Goal: Submit feedback/report problem: Provide input to the site owners about the experience or issues

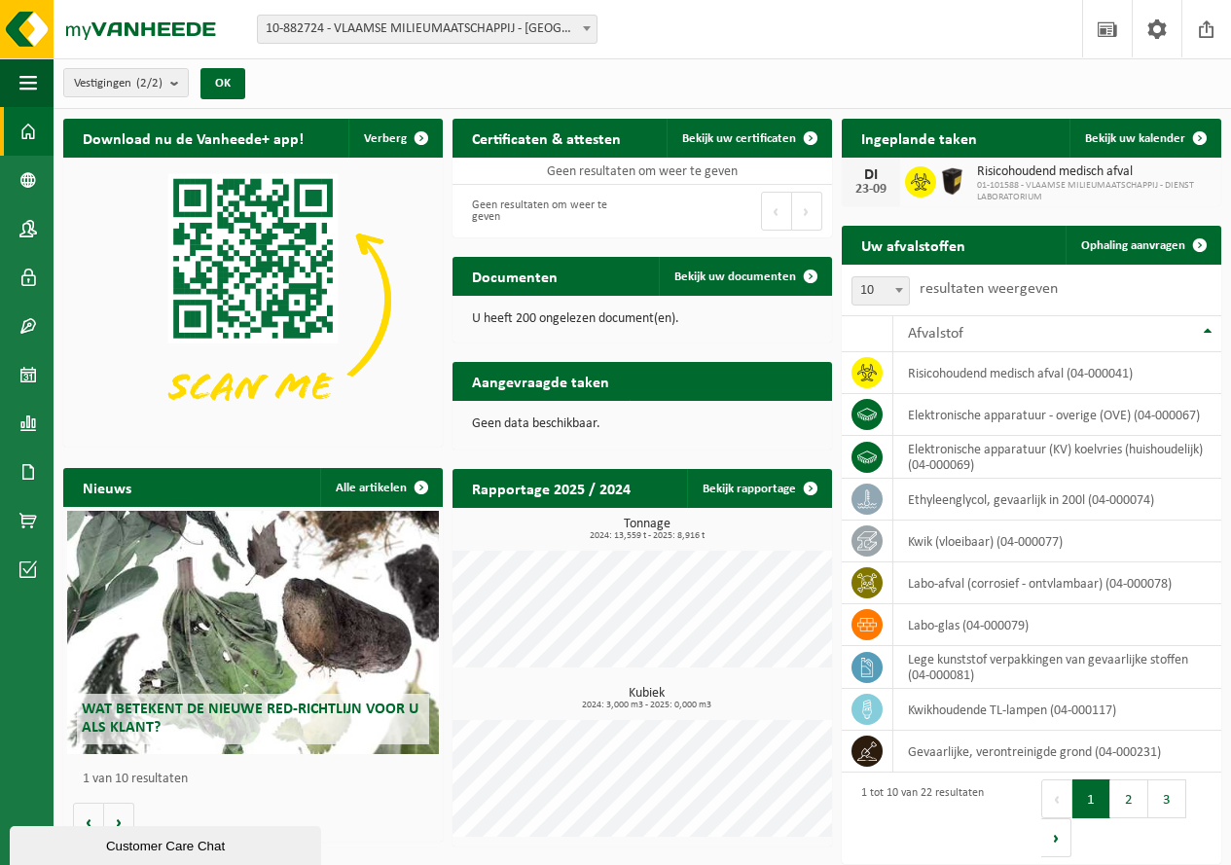
click at [415, 39] on span "10-882724 - VLAAMSE MILIEUMAATSCHAPPIJ - [GEOGRAPHIC_DATA]" at bounding box center [427, 29] width 339 height 27
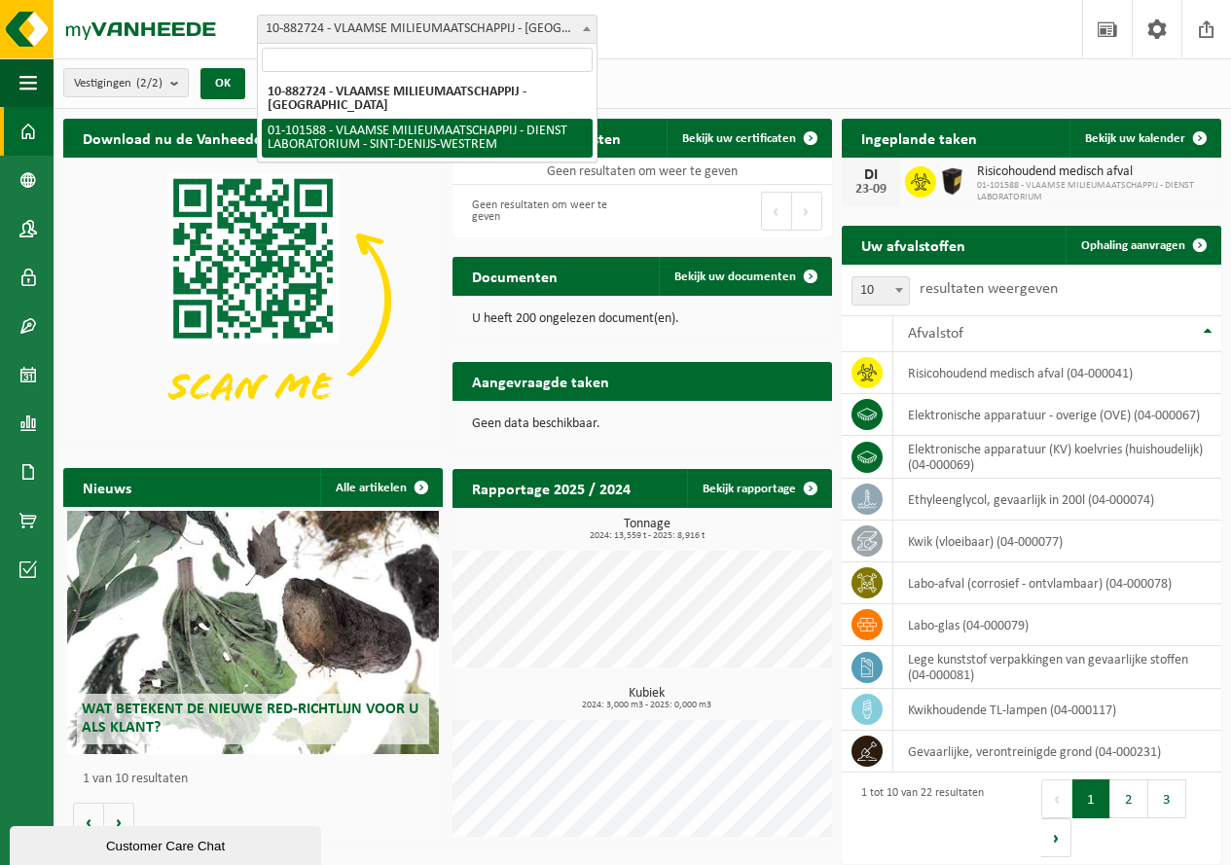
select select "111040"
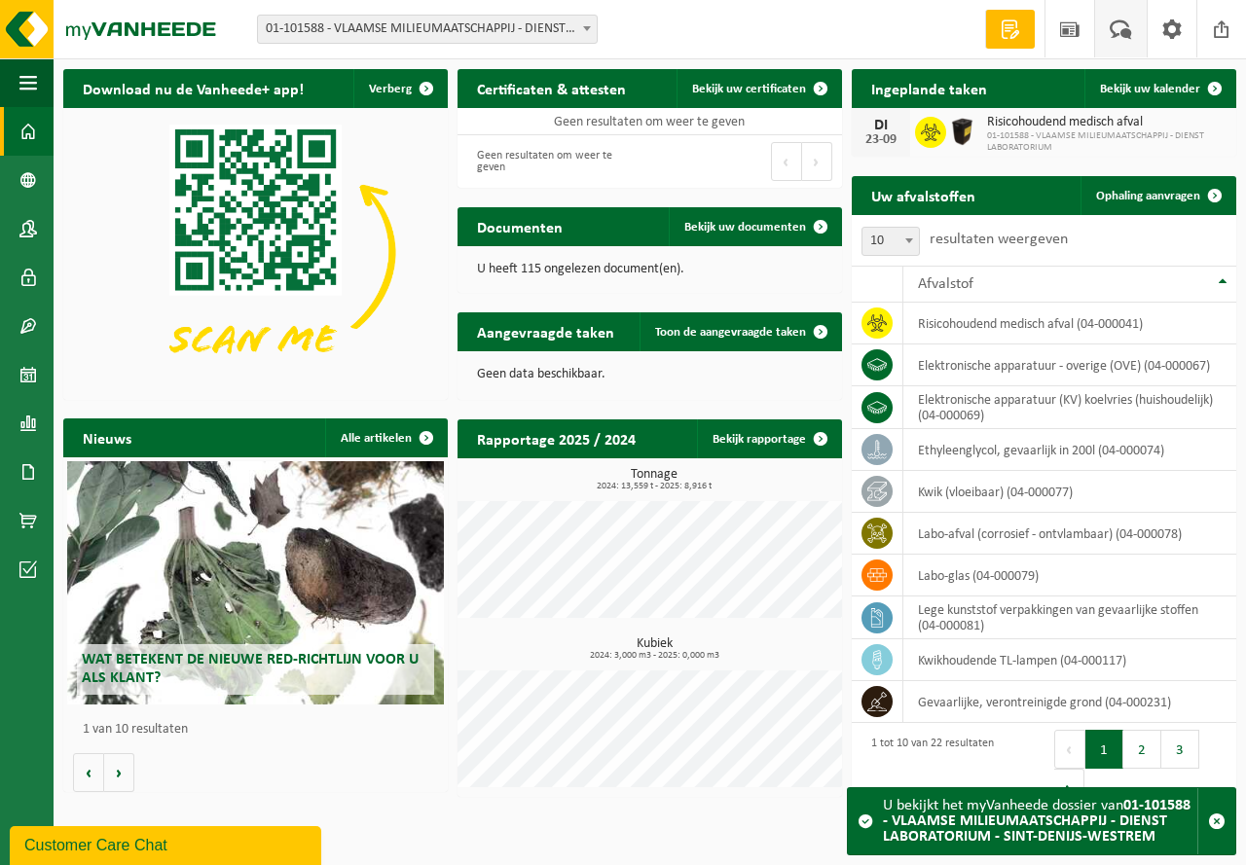
click at [1123, 34] on span at bounding box center [1121, 28] width 32 height 57
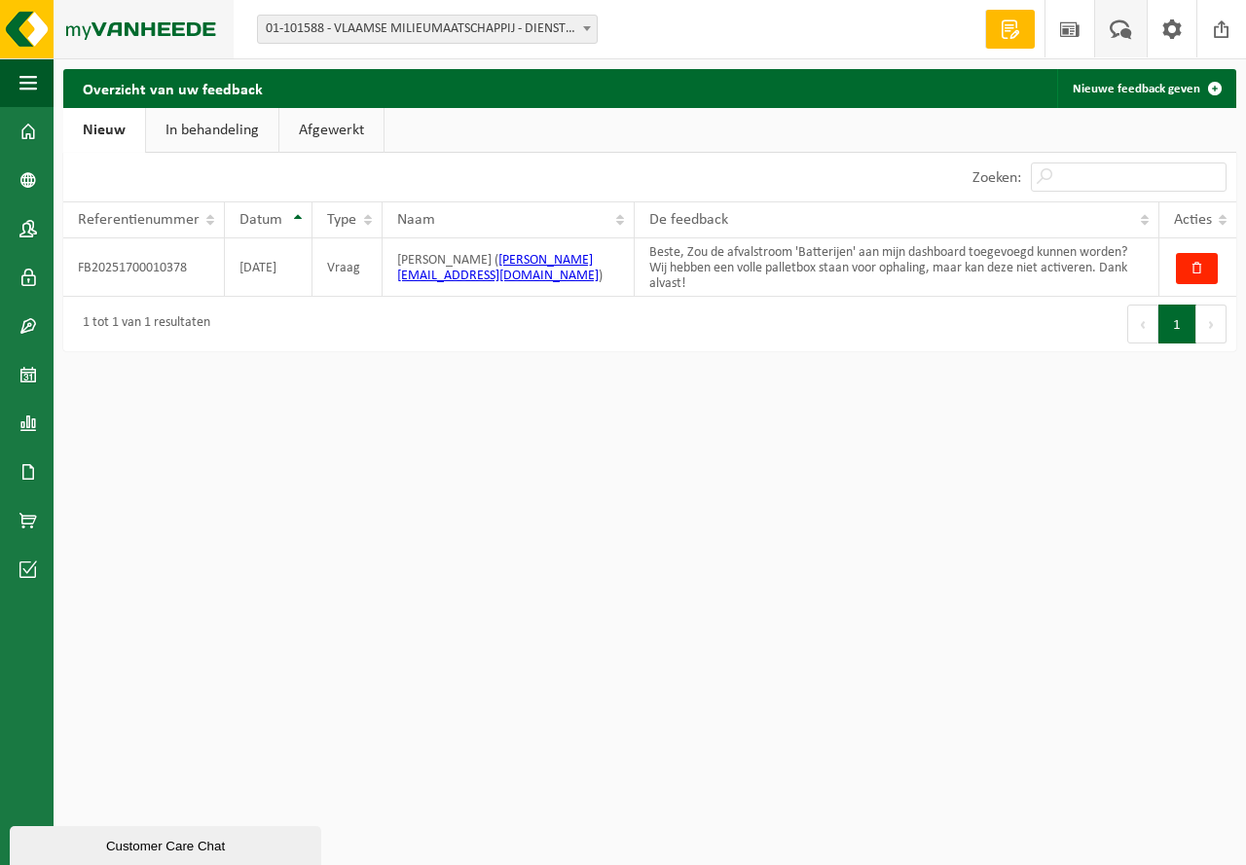
click at [128, 23] on img at bounding box center [117, 29] width 234 height 58
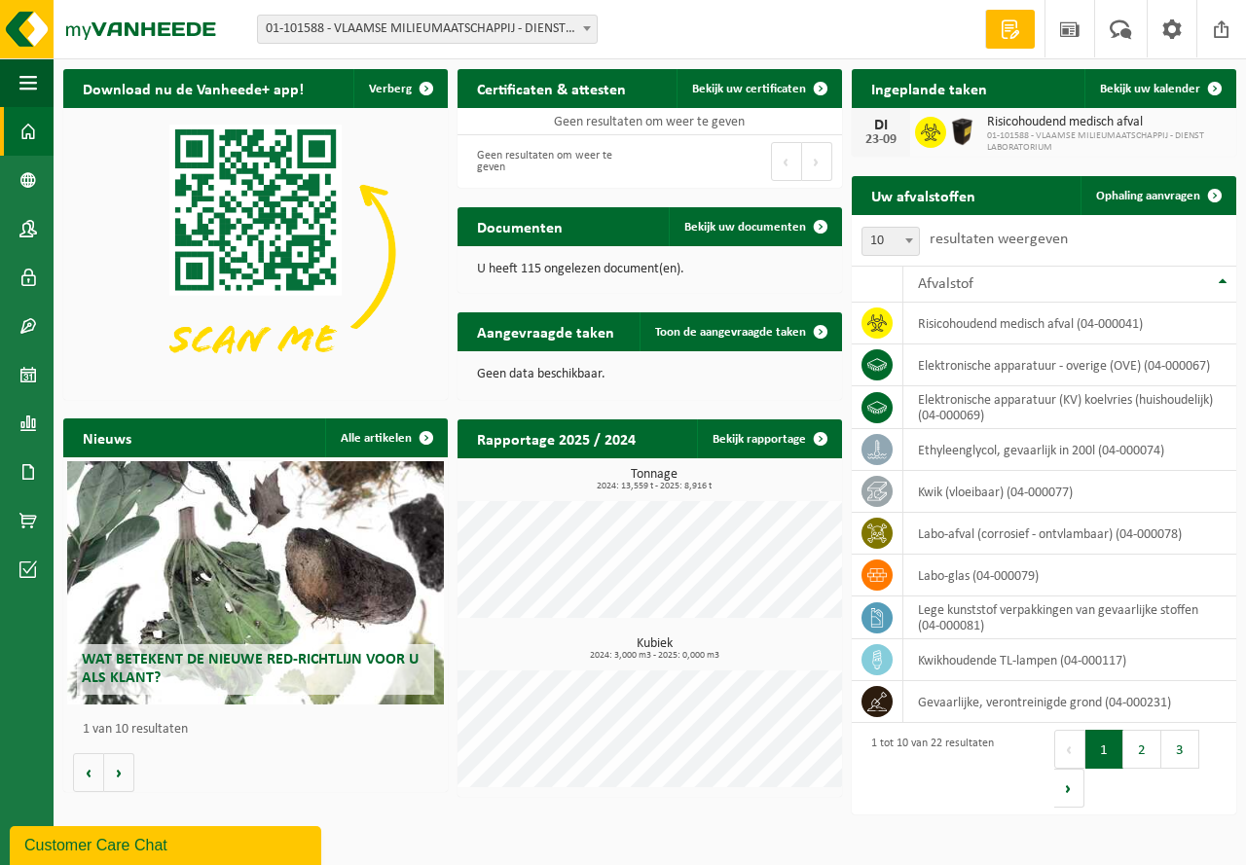
click at [1089, 130] on span "01-101588 - VLAAMSE MILIEUMAATSCHAPPIJ - DIENST LABORATORIUM" at bounding box center [1106, 141] width 239 height 23
